Goal: Information Seeking & Learning: Learn about a topic

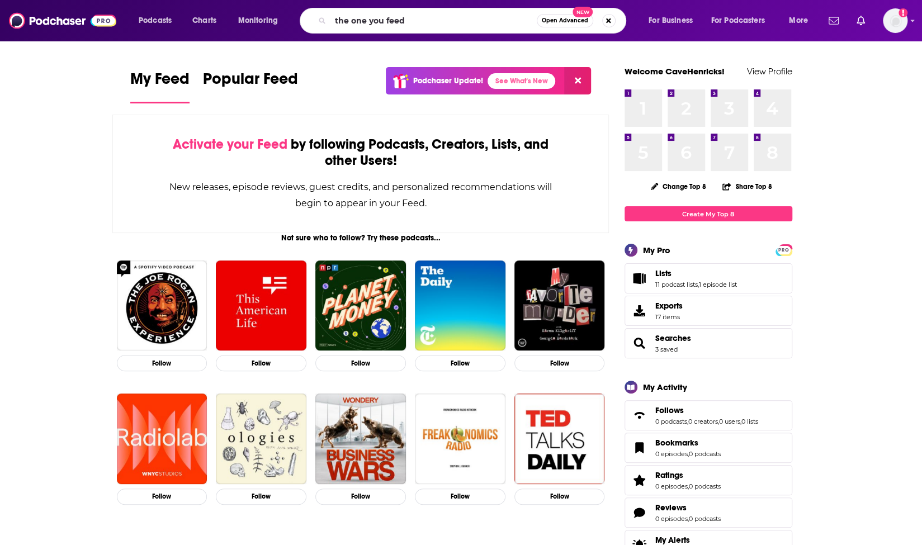
type input "the one you feed"
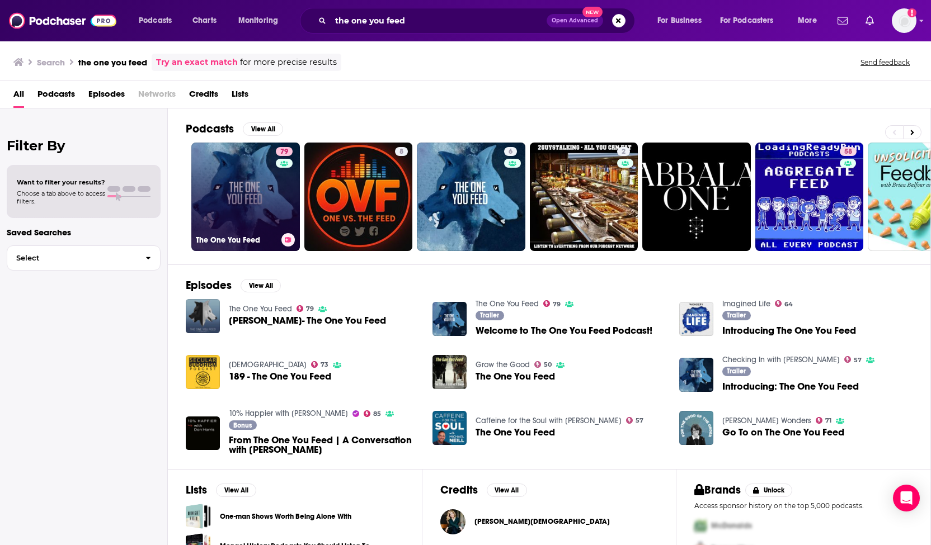
click at [213, 196] on link "79 The One You Feed" at bounding box center [245, 197] width 109 height 109
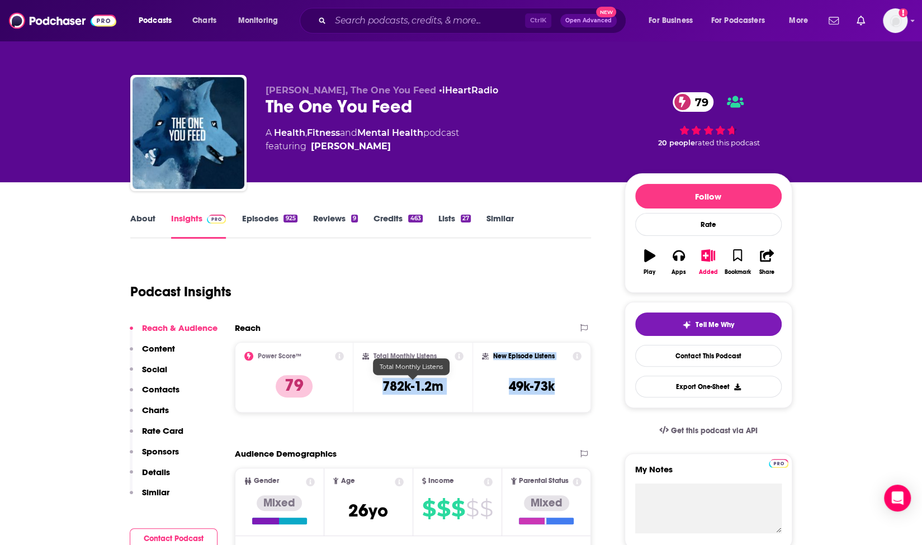
drag, startPoint x: 575, startPoint y: 388, endPoint x: 377, endPoint y: 386, distance: 197.5
click at [377, 386] on div "Power Score™ 79 Total Monthly Listens 782k-1.2m New Episode Listens 49k-73k" at bounding box center [413, 377] width 357 height 70
copy div "782k-1.2m New Episode Listens 49k-73k"
click at [138, 215] on link "About" at bounding box center [142, 226] width 25 height 26
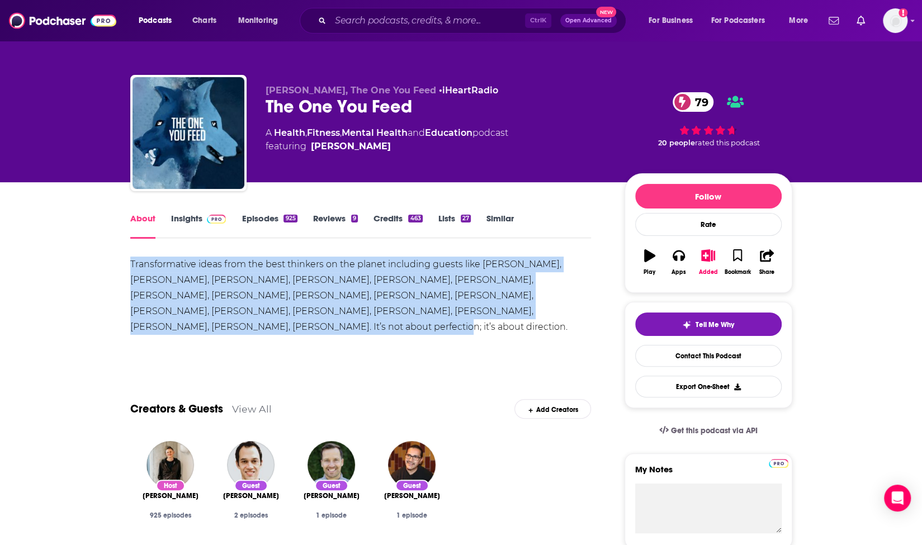
drag, startPoint x: 521, startPoint y: 309, endPoint x: 93, endPoint y: 267, distance: 430.1
copy div "Transformative ideas from the best thinkers on the planet including guests like…"
